Goal: Transaction & Acquisition: Subscribe to service/newsletter

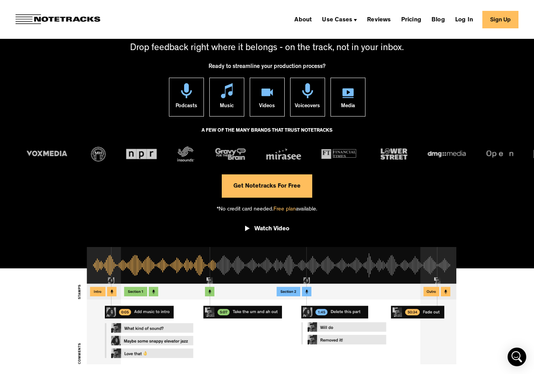
scroll to position [52, 0]
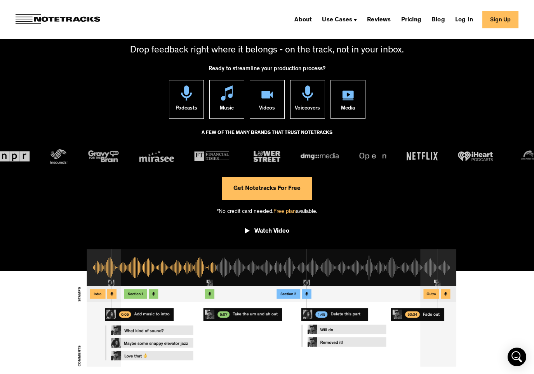
click at [275, 185] on link "Get Notetracks For Free" at bounding box center [267, 188] width 90 height 23
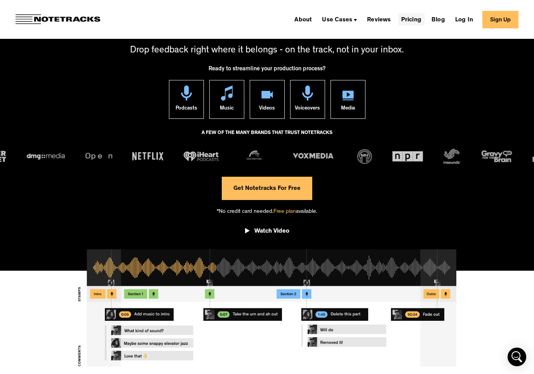
click at [404, 22] on link "Pricing" at bounding box center [411, 19] width 26 height 12
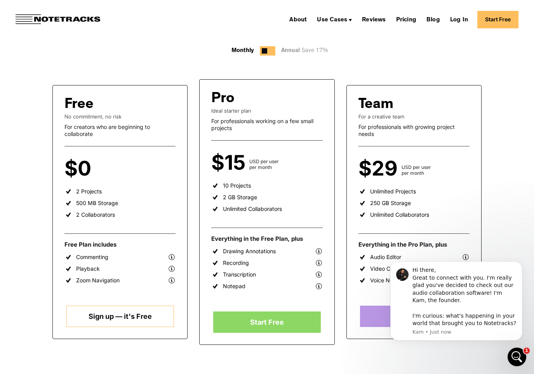
scroll to position [103, 0]
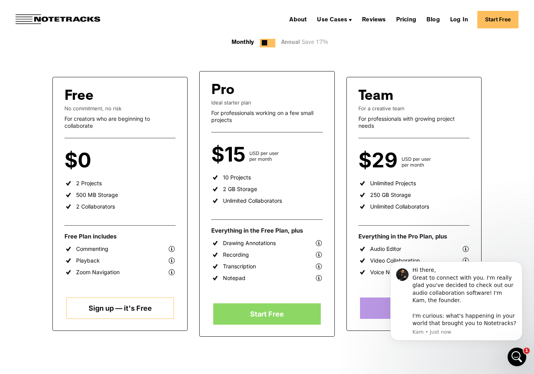
click at [263, 116] on div "For professionals working on a few small projects" at bounding box center [266, 116] width 111 height 14
click at [287, 315] on link "Start Free" at bounding box center [266, 313] width 107 height 21
click at [454, 320] on div "Hi there, Great to connect with you. I'm really glad you've decided to check ou…" at bounding box center [464, 296] width 104 height 61
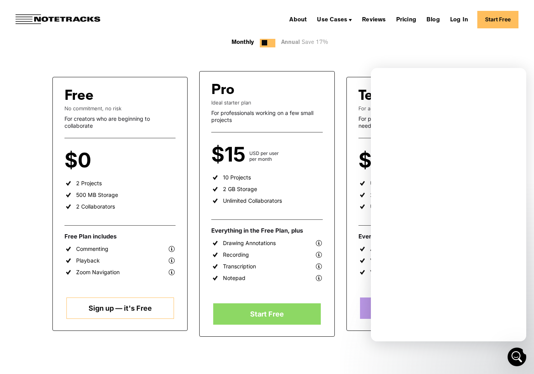
scroll to position [0, 0]
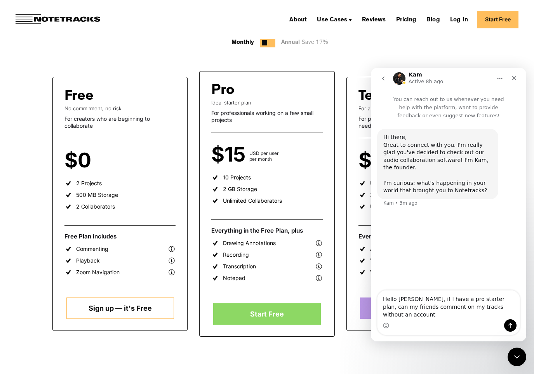
type textarea "Hello Kam, if I have a pro starter plan, can my friends comment on my tracks wi…"
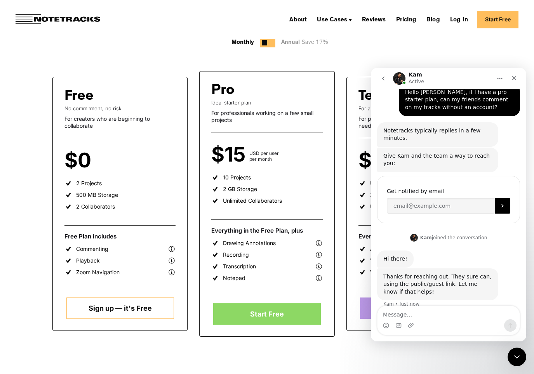
scroll to position [124, 0]
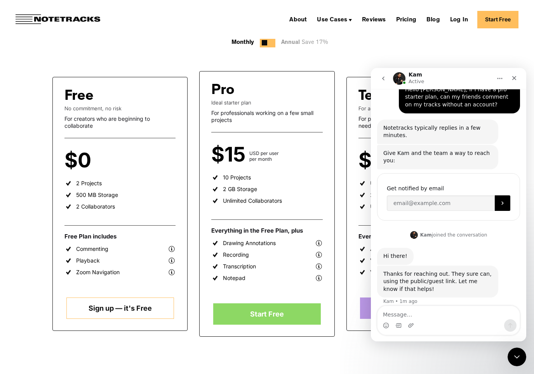
click at [243, 355] on div "Free No commitment, no risk For creators who are beginning to collaborate $0 pe…" at bounding box center [266, 314] width 429 height 533
click at [284, 315] on link "Start Free" at bounding box center [266, 313] width 107 height 21
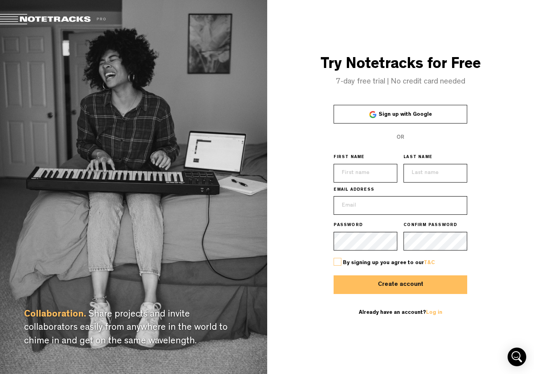
click at [368, 170] on input "text" at bounding box center [365, 173] width 64 height 19
type input "[PERSON_NAME]"
type input "[PERSON_NAME][EMAIL_ADDRESS][DOMAIN_NAME]"
click at [338, 258] on label at bounding box center [337, 262] width 8 height 8
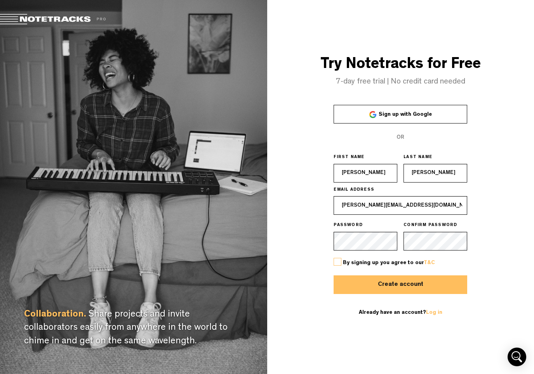
click at [0, 0] on input "checkbox" at bounding box center [0, 0] width 0 height 0
click at [395, 291] on button "Create account" at bounding box center [399, 284] width 133 height 19
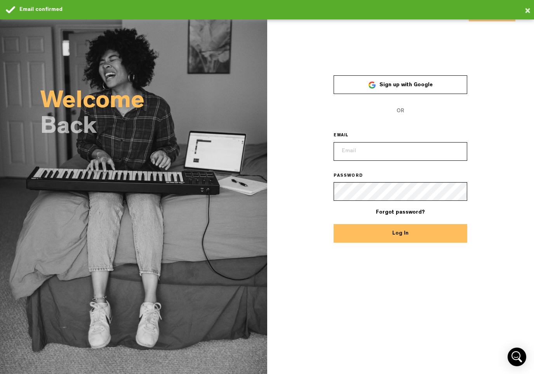
click at [403, 150] on input "email" at bounding box center [399, 151] width 133 height 19
type input "[PERSON_NAME][EMAIL_ADDRESS][DOMAIN_NAME]"
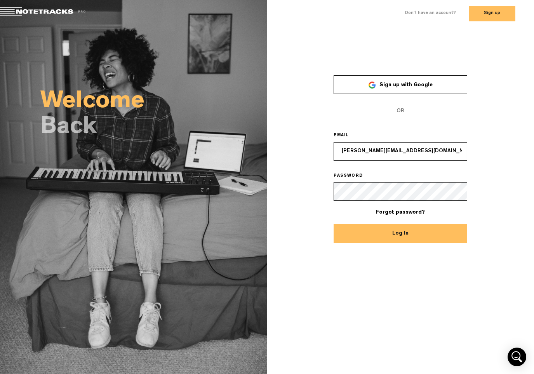
click at [333, 224] on button "Log In" at bounding box center [399, 233] width 133 height 19
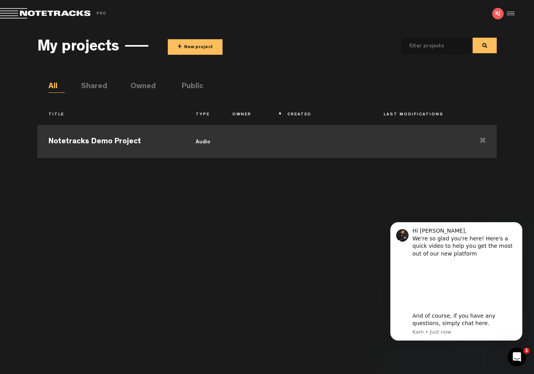
click at [117, 139] on td "Notetracks Demo Project" at bounding box center [110, 140] width 147 height 35
click at [198, 48] on button "+ New project" at bounding box center [195, 47] width 55 height 16
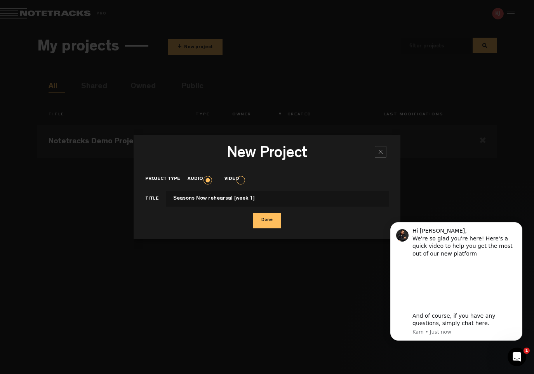
click at [227, 200] on input "Seasons Now rehearsal [week 1]" at bounding box center [277, 199] width 223 height 16
type input "Seasons Now rehearsal demos [week 1]"
click at [267, 220] on button "Done" at bounding box center [267, 221] width 28 height 16
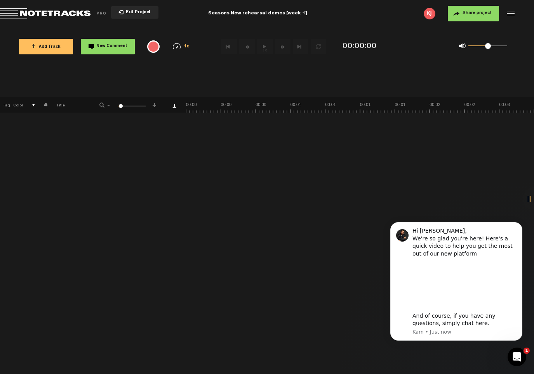
click at [55, 50] on button "+ Add Track" at bounding box center [46, 47] width 54 height 16
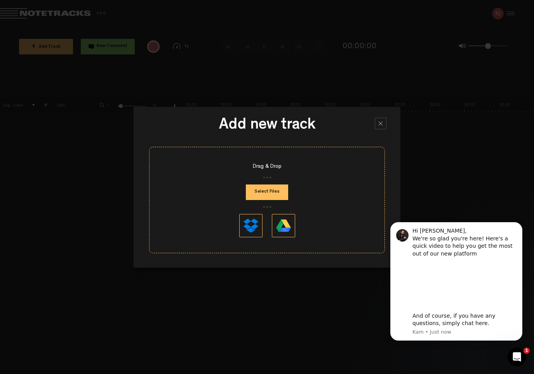
click at [275, 189] on button "Select Files" at bounding box center [267, 192] width 42 height 16
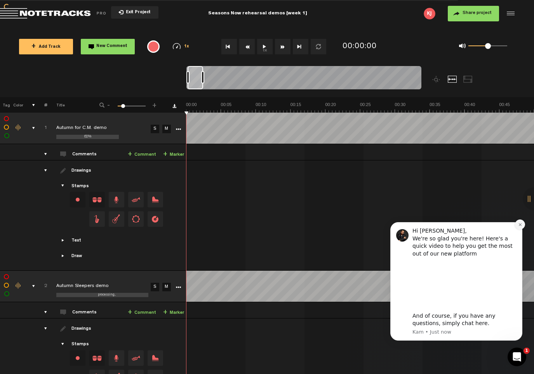
click at [520, 226] on icon "Dismiss notification" at bounding box center [520, 224] width 4 height 4
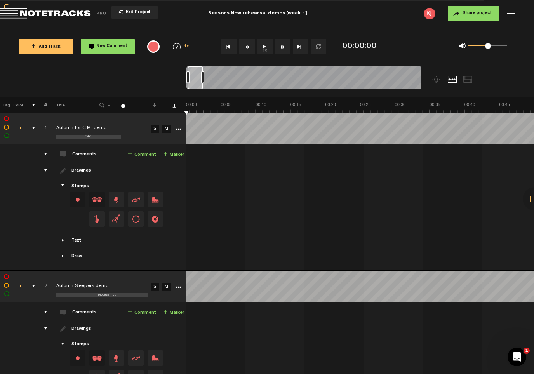
click at [473, 10] on button "Share project" at bounding box center [472, 14] width 51 height 16
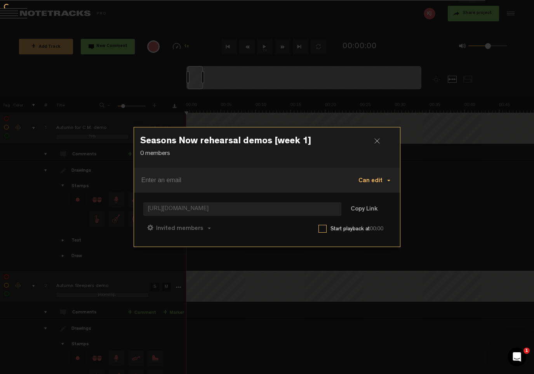
click at [374, 184] on span "Can edit" at bounding box center [370, 181] width 24 height 6
click at [281, 188] on md-chips-wrap at bounding box center [241, 180] width 203 height 19
click at [299, 212] on span "[URL][DOMAIN_NAME]" at bounding box center [242, 209] width 198 height 14
click at [204, 231] on button "Invited members" at bounding box center [178, 227] width 71 height 19
click at [165, 229] on link "Anyone" at bounding box center [180, 229] width 59 height 11
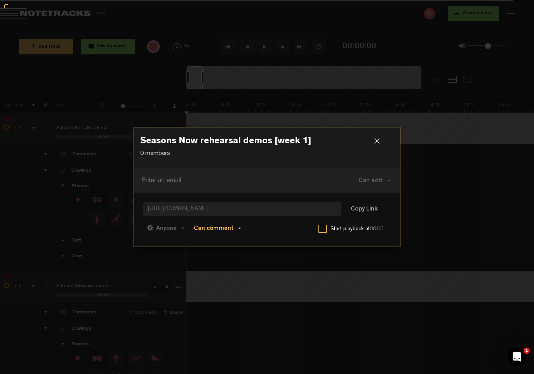
click at [234, 228] on button "Can comment" at bounding box center [217, 227] width 55 height 19
click at [233, 241] on link "Can comment" at bounding box center [223, 246] width 52 height 11
click at [282, 181] on input at bounding box center [240, 180] width 199 height 12
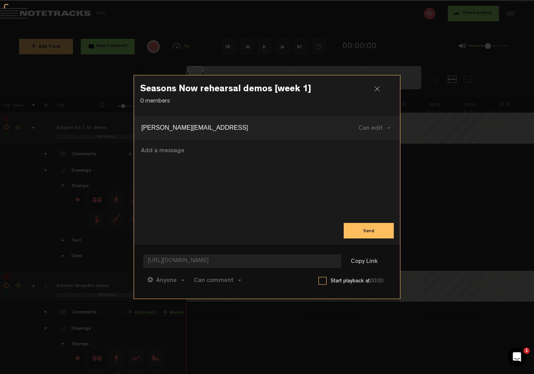
type input "[PERSON_NAME][EMAIL_ADDRESS][DOMAIN_NAME]"
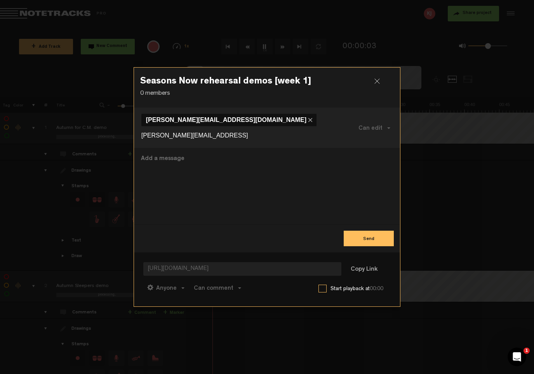
type input "[PERSON_NAME][EMAIL_ADDRESS][DOMAIN_NAME]"
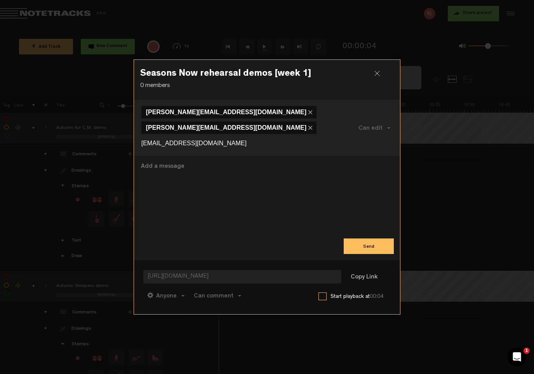
type input "[EMAIL_ADDRESS][DOMAIN_NAME]"
click at [240, 166] on textarea at bounding box center [267, 194] width 254 height 64
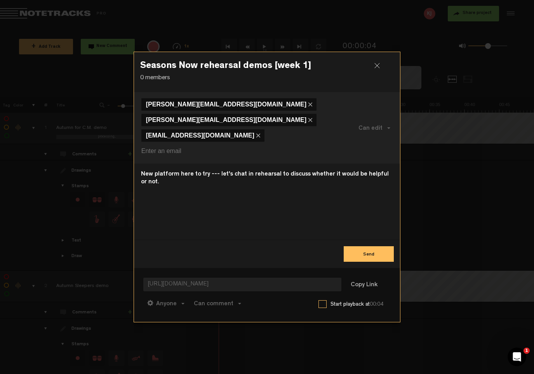
type textarea "New platform here to try --- let's chat in rehearsal to discuss whether it woul…"
click at [360, 246] on button "Send" at bounding box center [368, 254] width 50 height 16
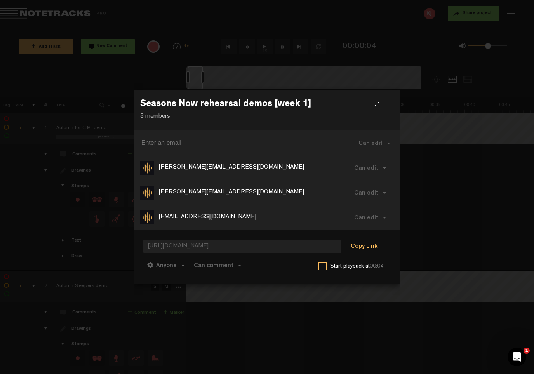
click at [357, 245] on button "Copy Link" at bounding box center [364, 247] width 42 height 16
click at [374, 104] on div at bounding box center [380, 107] width 12 height 12
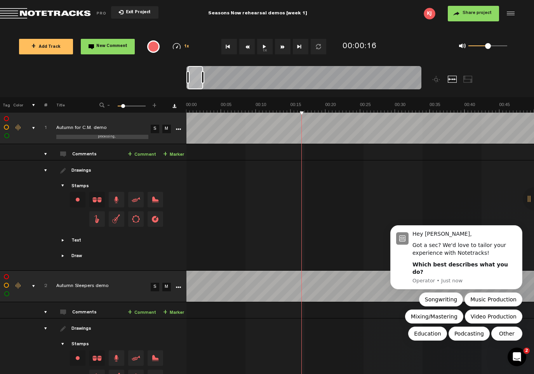
click at [270, 54] on button "1x" at bounding box center [265, 47] width 16 height 16
click at [265, 50] on button "1x" at bounding box center [265, 47] width 16 height 16
click at [45, 171] on div "drawings" at bounding box center [42, 170] width 12 height 8
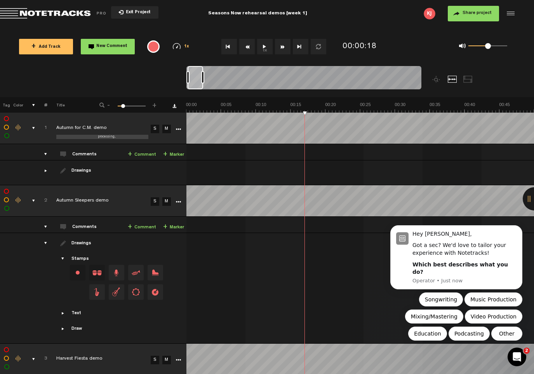
click at [43, 242] on div "drawings" at bounding box center [42, 243] width 12 height 8
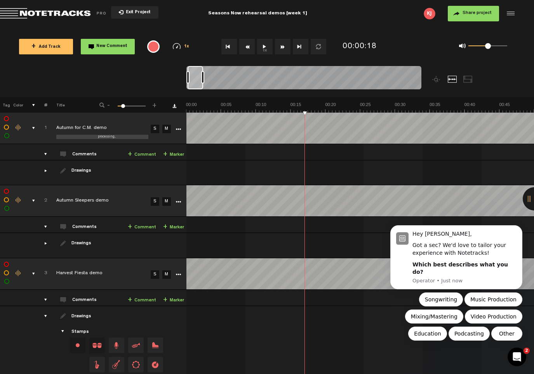
click at [46, 312] on div "drawings" at bounding box center [42, 316] width 12 height 8
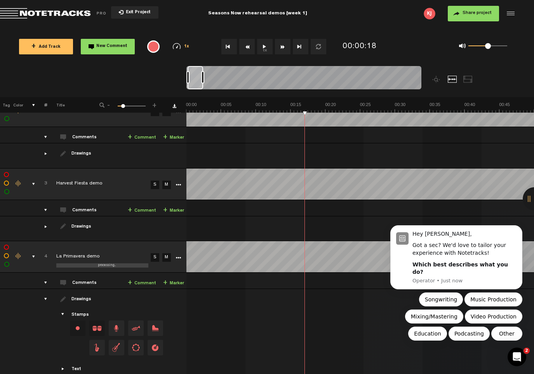
scroll to position [105, 0]
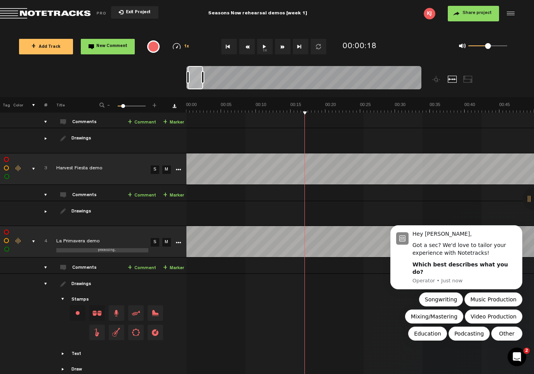
click at [46, 281] on div "drawings" at bounding box center [42, 284] width 12 height 8
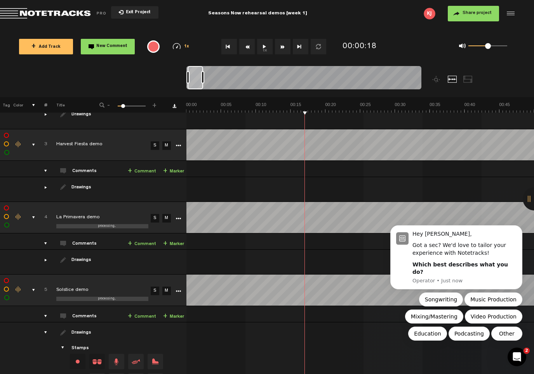
scroll to position [143, 0]
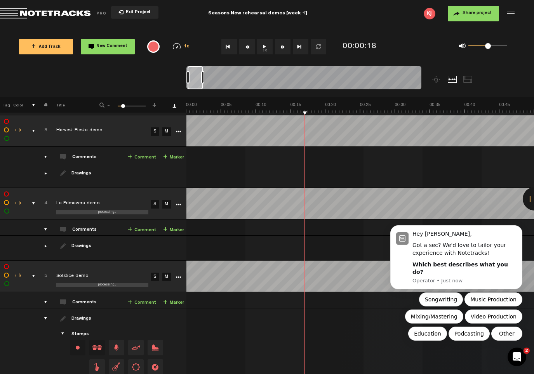
click at [43, 318] on div "drawings" at bounding box center [42, 318] width 12 height 8
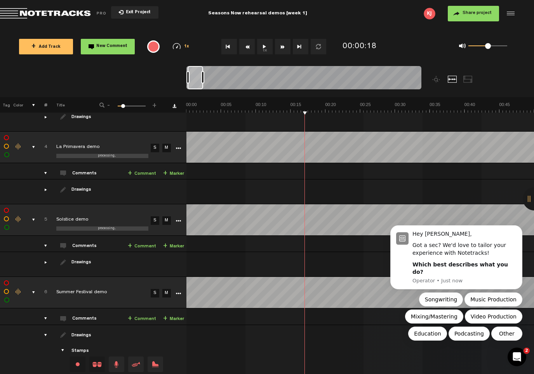
scroll to position [202, 0]
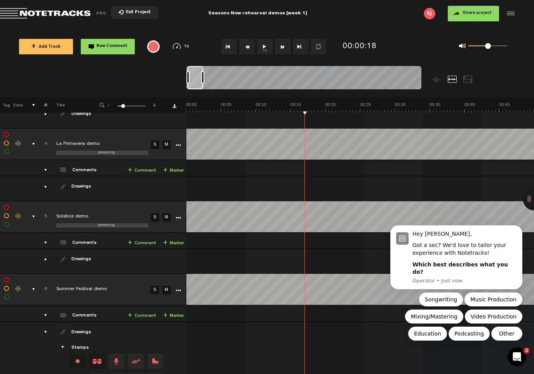
click at [47, 331] on div "drawings" at bounding box center [42, 332] width 12 height 8
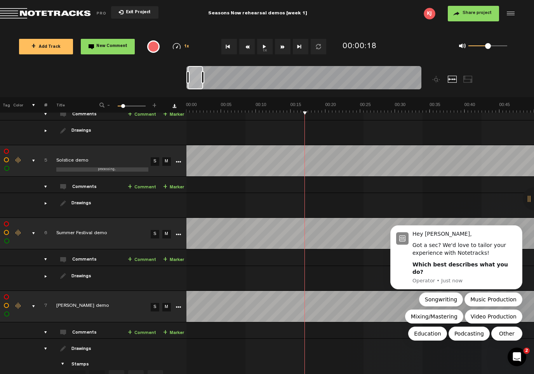
scroll to position [262, 0]
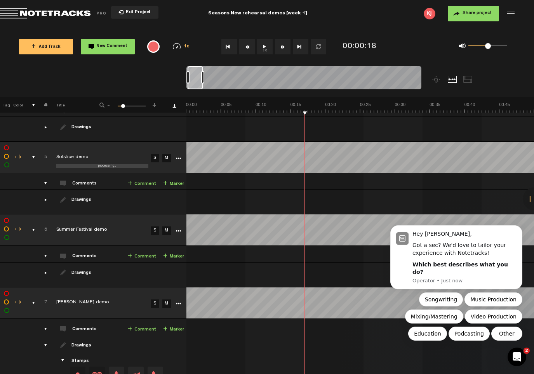
click at [47, 341] on div "drawings" at bounding box center [42, 345] width 12 height 8
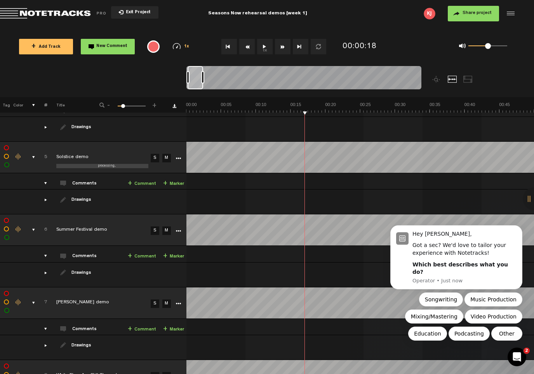
scroll to position [340, 0]
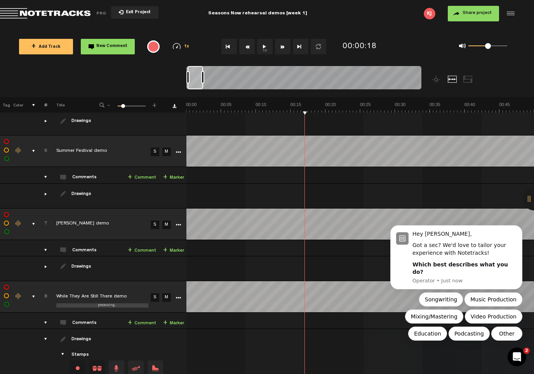
click at [47, 335] on div "drawings" at bounding box center [42, 339] width 12 height 8
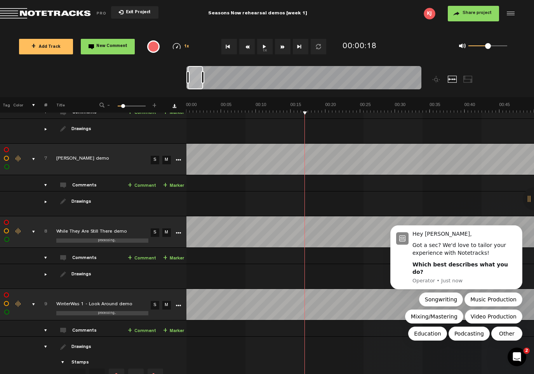
scroll to position [411, 0]
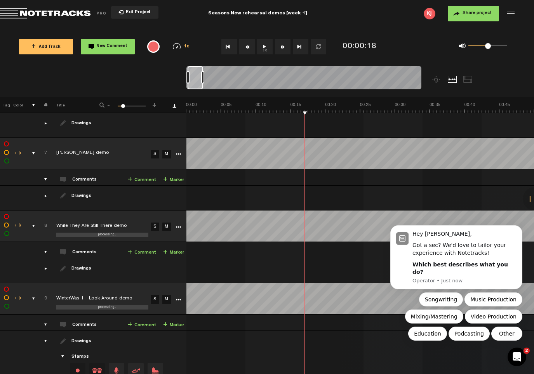
click at [46, 337] on div "drawings" at bounding box center [42, 341] width 12 height 8
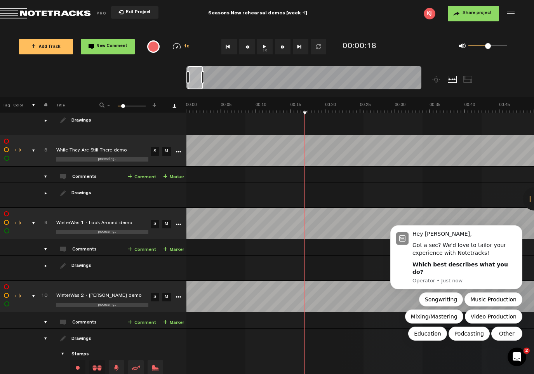
scroll to position [490, 0]
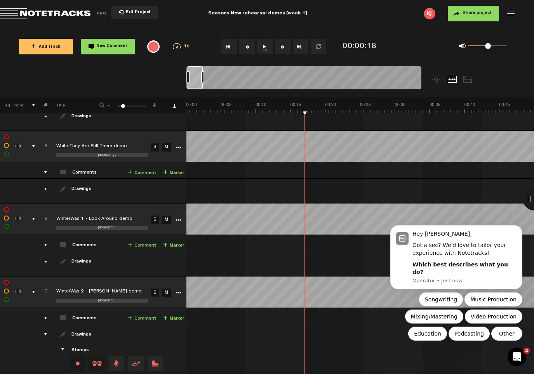
click at [43, 330] on div "drawings" at bounding box center [42, 334] width 12 height 8
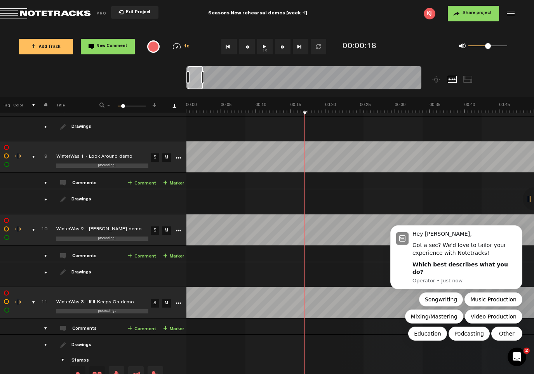
click at [45, 341] on div "drawings" at bounding box center [42, 345] width 12 height 8
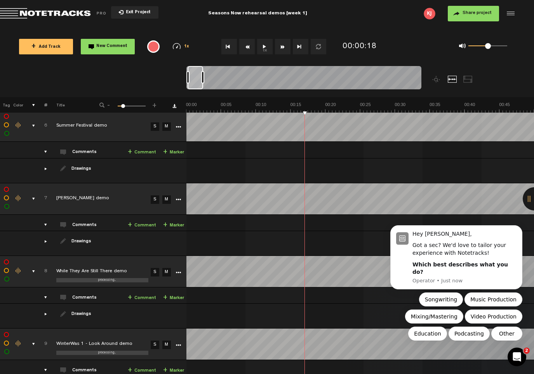
scroll to position [0, 0]
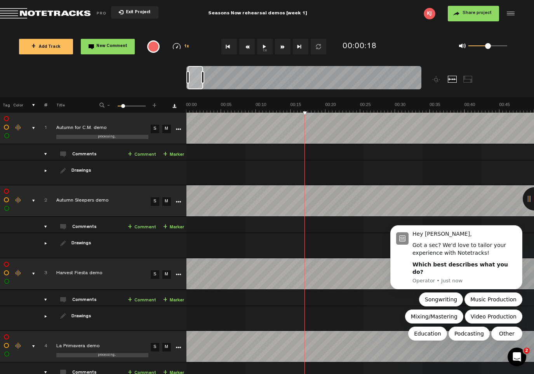
click at [156, 129] on link "S" at bounding box center [155, 129] width 9 height 9
click at [268, 47] on button "1x" at bounding box center [265, 47] width 16 height 16
click at [149, 153] on link "+ Comment" at bounding box center [142, 154] width 28 height 9
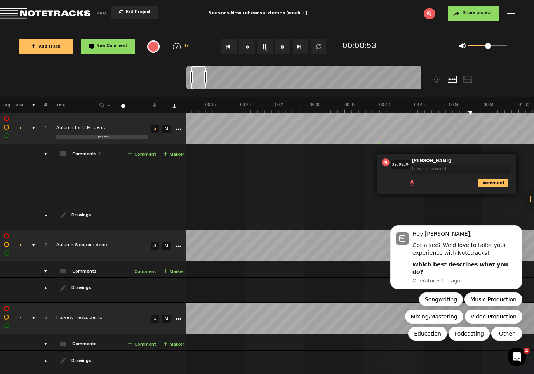
click at [264, 50] on button "1x" at bounding box center [265, 47] width 16 height 16
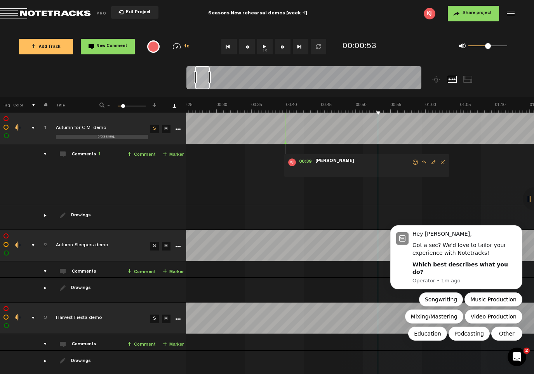
scroll to position [0, 225]
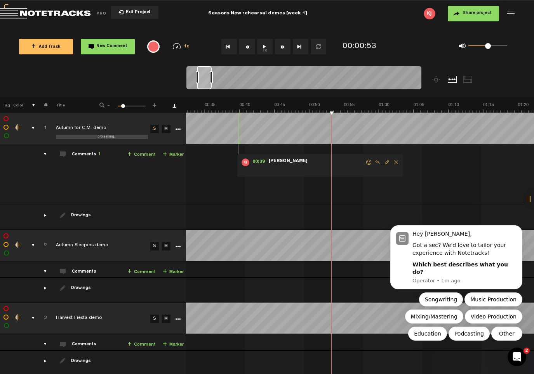
click at [391, 162] on span "Delete comment" at bounding box center [395, 161] width 9 height 5
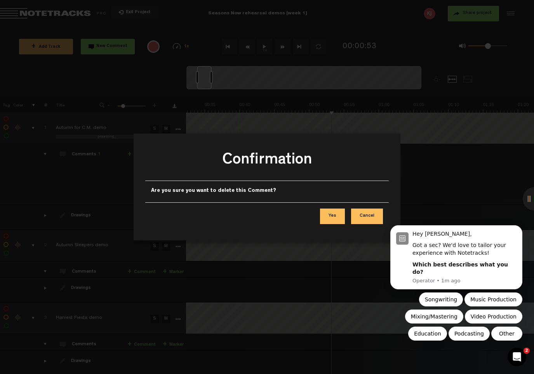
click at [333, 218] on button "Yes" at bounding box center [332, 216] width 25 height 16
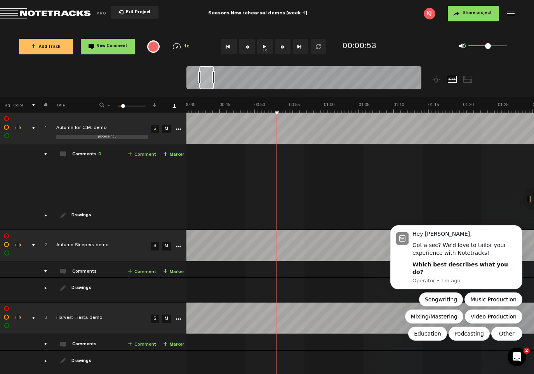
scroll to position [0, 186]
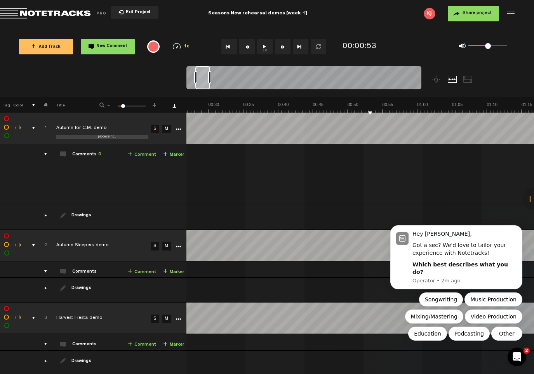
click at [465, 78] on div at bounding box center [467, 79] width 9 height 7
drag, startPoint x: 488, startPoint y: 48, endPoint x: 513, endPoint y: 50, distance: 24.5
click at [513, 50] on div "0 1 1" at bounding box center [483, 46] width 64 height 11
click at [512, 14] on div at bounding box center [509, 14] width 12 height 12
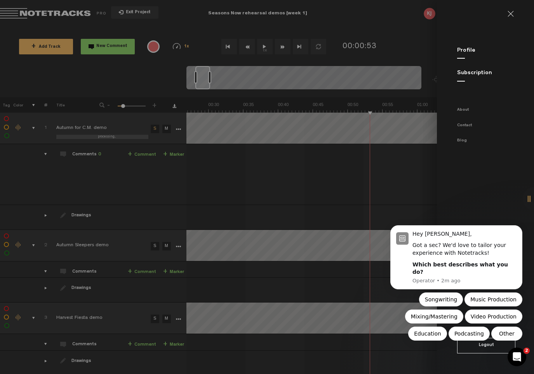
click at [512, 14] on link at bounding box center [513, 14] width 12 height 6
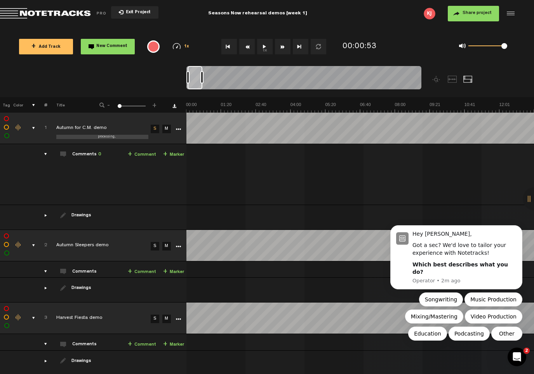
scroll to position [0, 0]
drag, startPoint x: 122, startPoint y: 107, endPoint x: 116, endPoint y: 106, distance: 5.9
click at [116, 106] on div "- 1 100 1 +" at bounding box center [128, 105] width 76 height 7
click at [45, 154] on div "comments" at bounding box center [42, 154] width 12 height 8
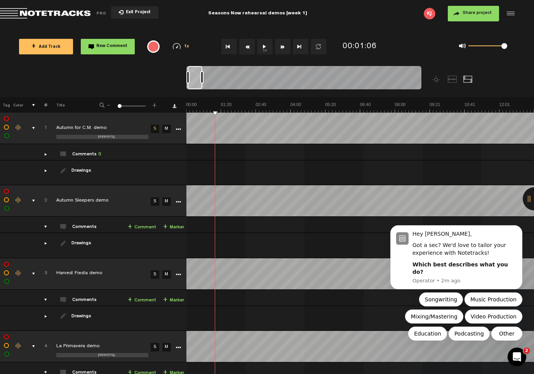
click at [47, 156] on div "comments" at bounding box center [42, 154] width 12 height 8
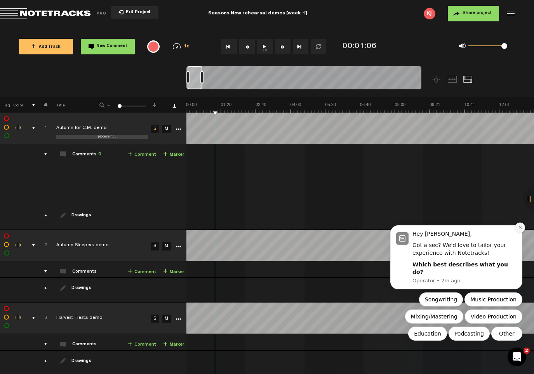
click at [520, 229] on icon "Dismiss notification" at bounding box center [520, 227] width 4 height 4
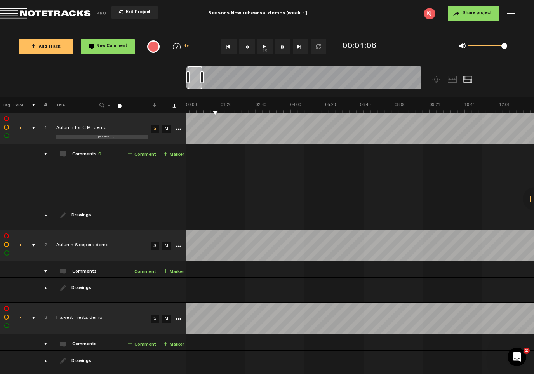
click at [528, 195] on div at bounding box center [533, 198] width 23 height 23
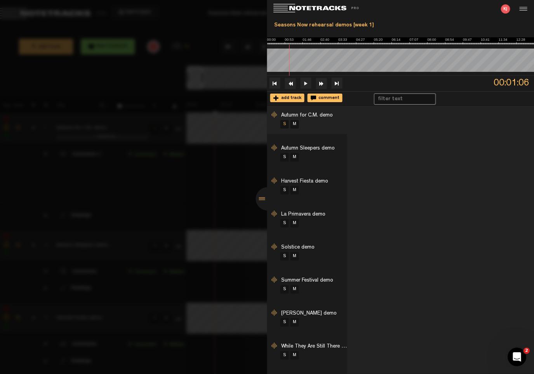
click at [305, 85] on button at bounding box center [305, 83] width 11 height 11
click at [337, 45] on audio-loader at bounding box center [400, 59] width 267 height 31
click at [304, 83] on button at bounding box center [305, 83] width 11 height 11
click at [503, 10] on img at bounding box center [504, 8] width 9 height 9
